Goal: Information Seeking & Learning: Understand process/instructions

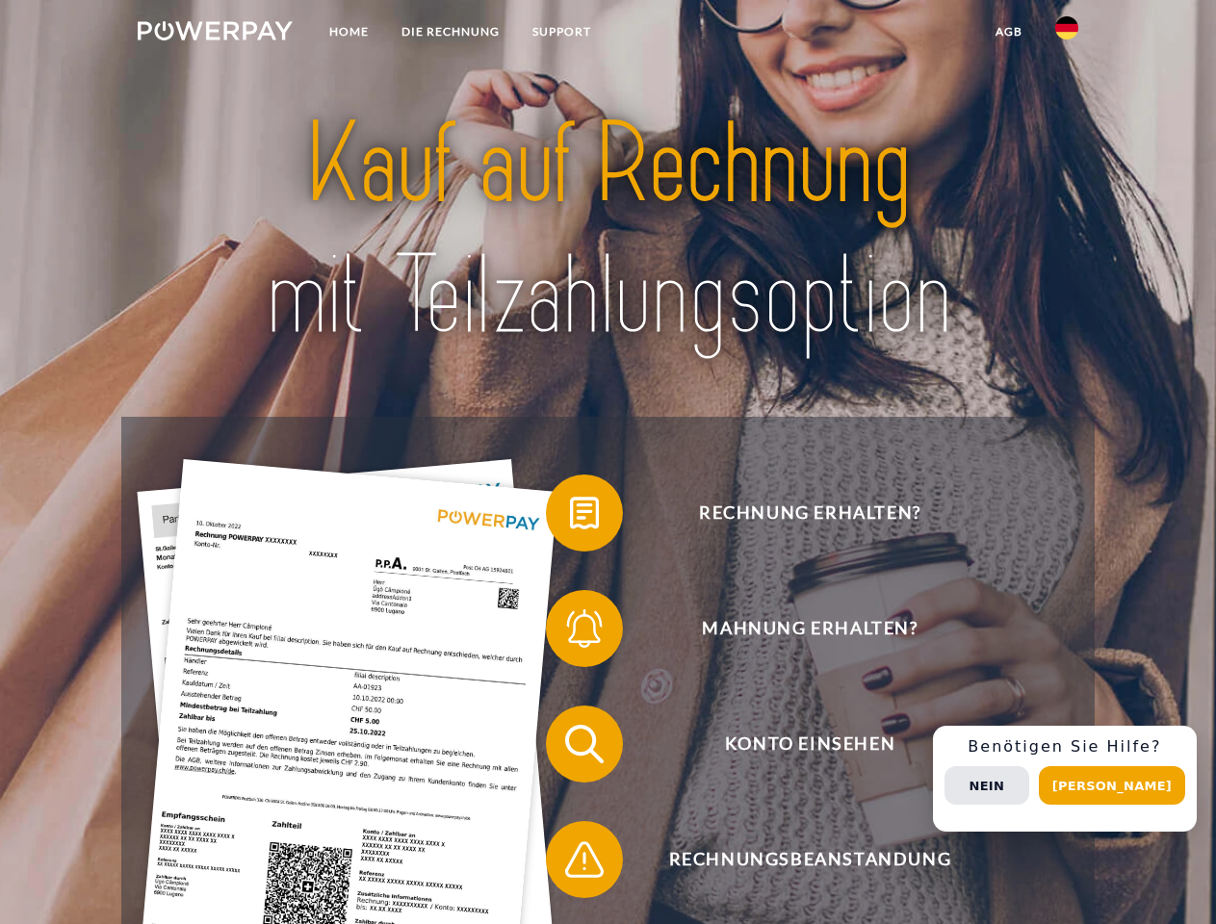
click at [215, 34] on img at bounding box center [215, 30] width 155 height 19
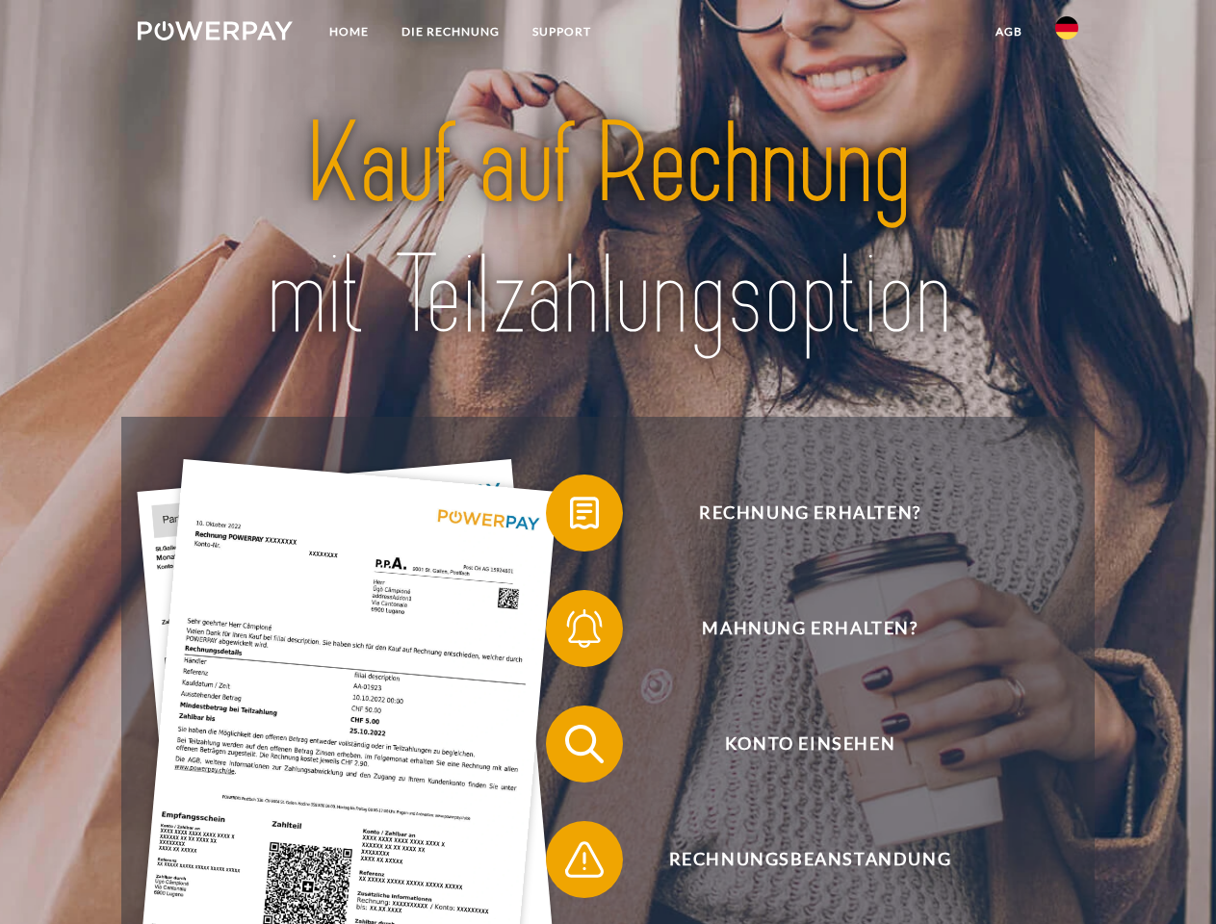
click at [1066, 34] on img at bounding box center [1066, 27] width 23 height 23
click at [1008, 32] on link "agb" at bounding box center [1009, 31] width 60 height 35
click at [570, 517] on span at bounding box center [555, 513] width 96 height 96
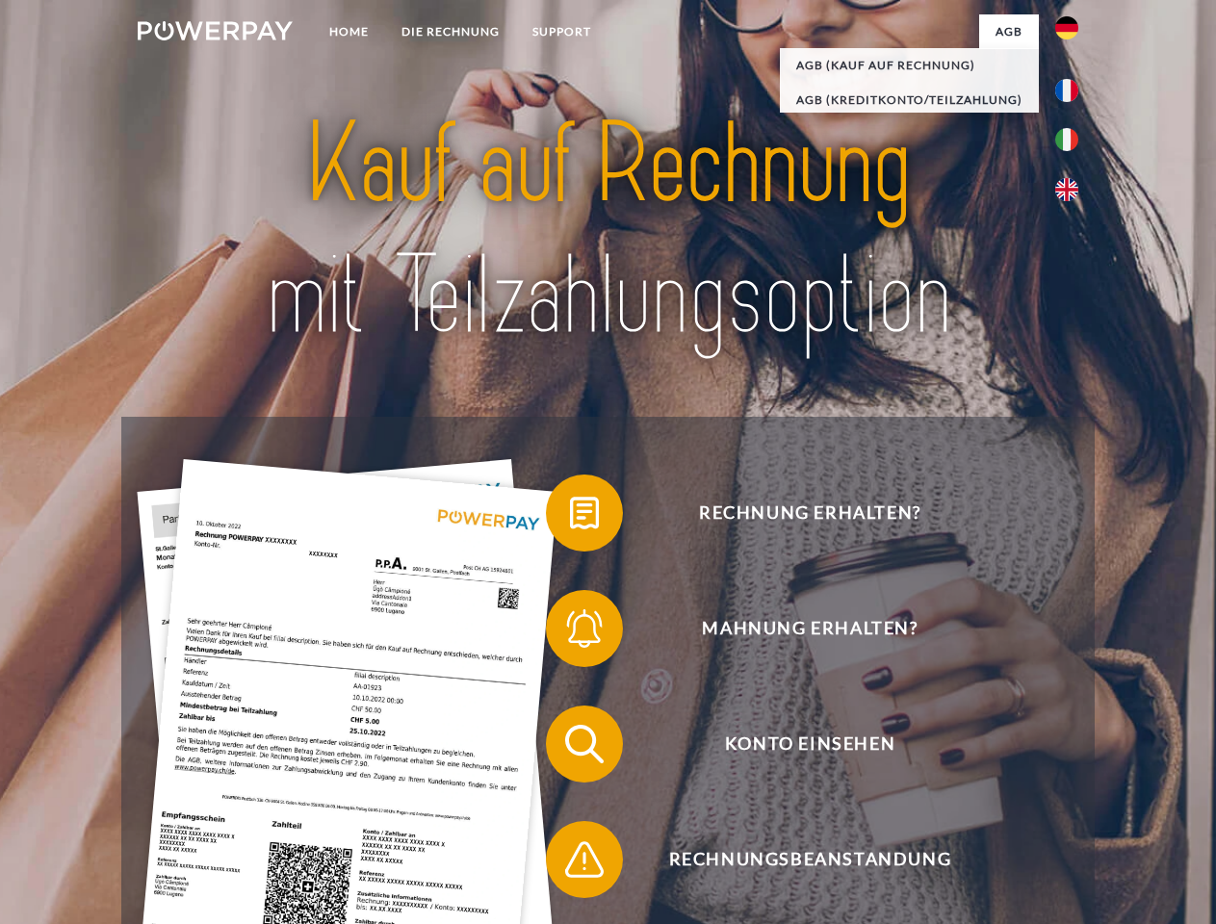
click at [570, 632] on span at bounding box center [555, 628] width 96 height 96
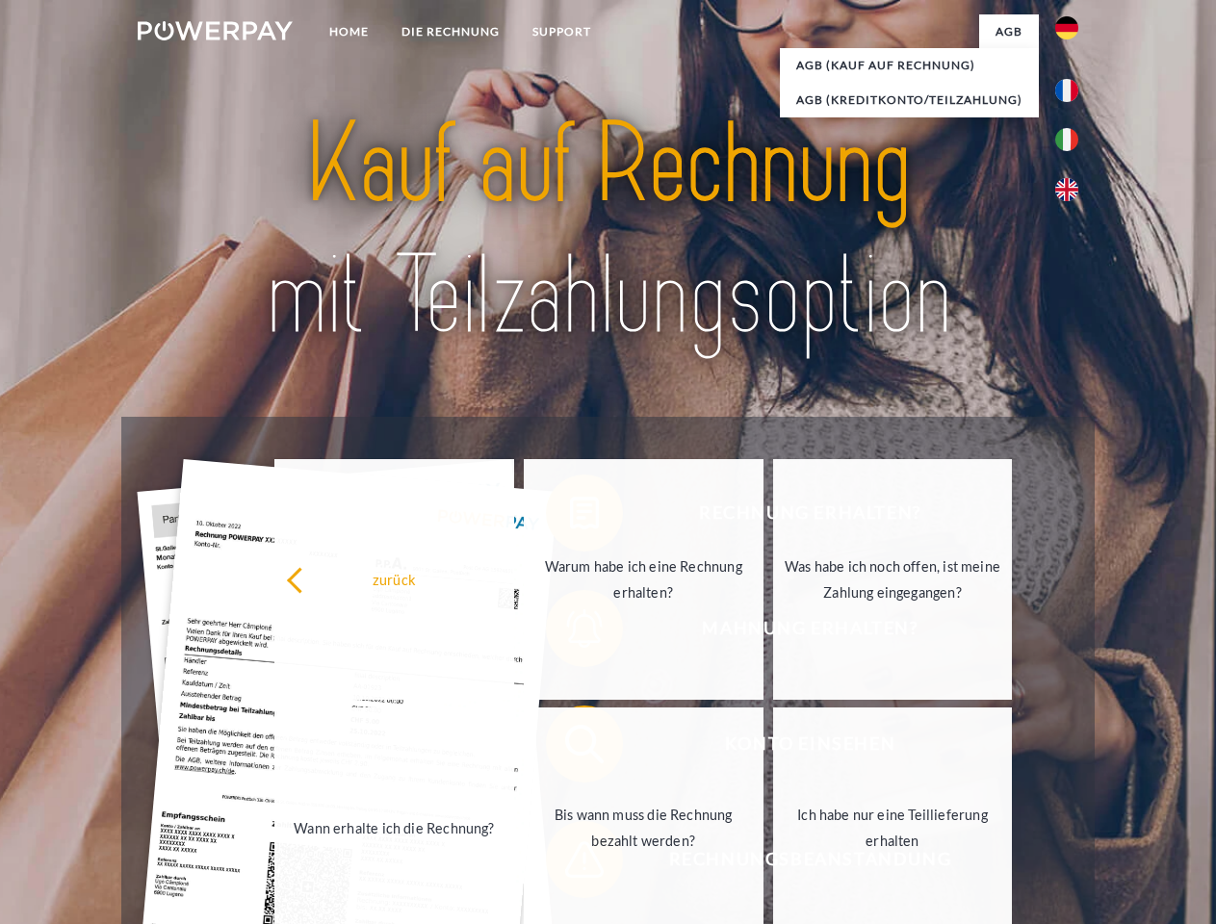
click at [570, 748] on link "Bis wann muss die Rechnung bezahlt werden?" at bounding box center [644, 827] width 240 height 241
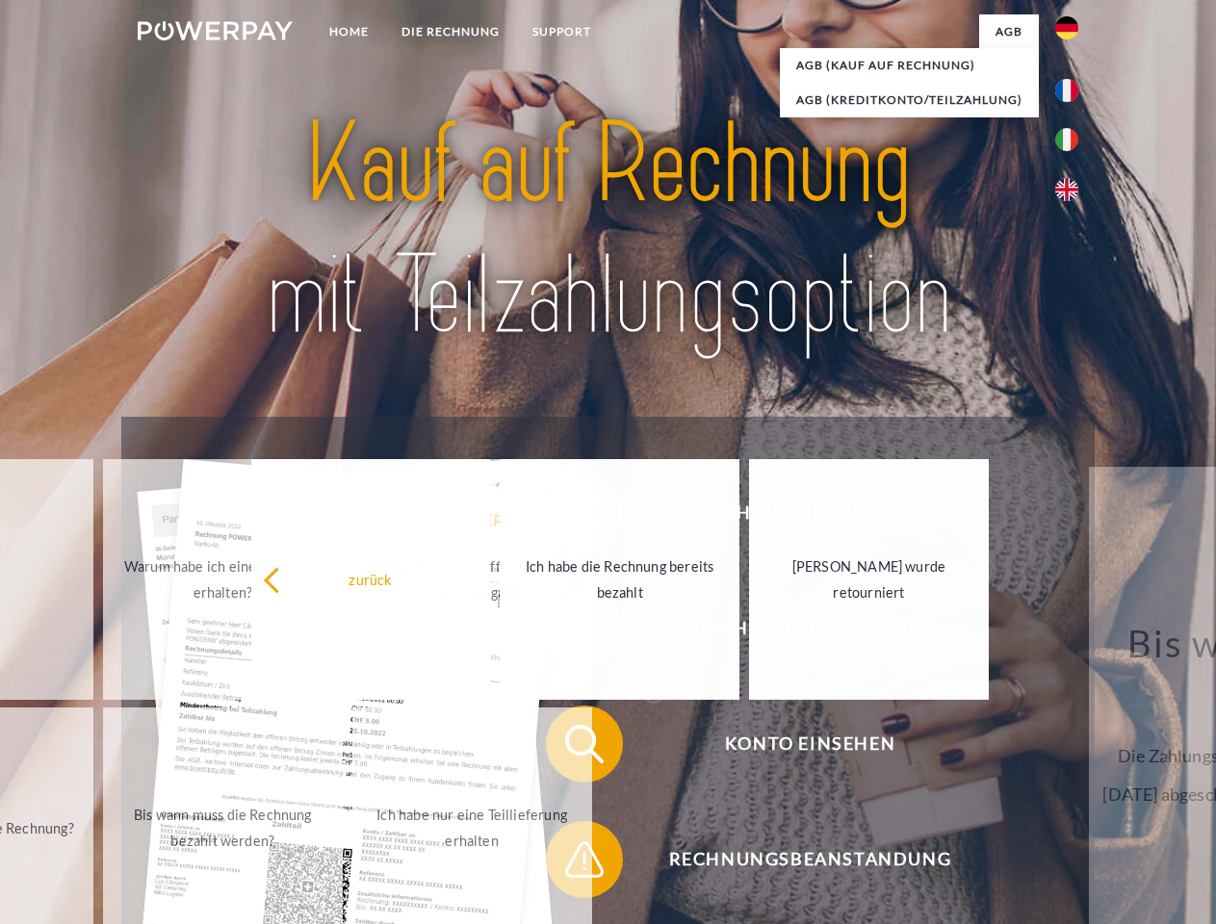
click at [570, 863] on span at bounding box center [555, 859] width 96 height 96
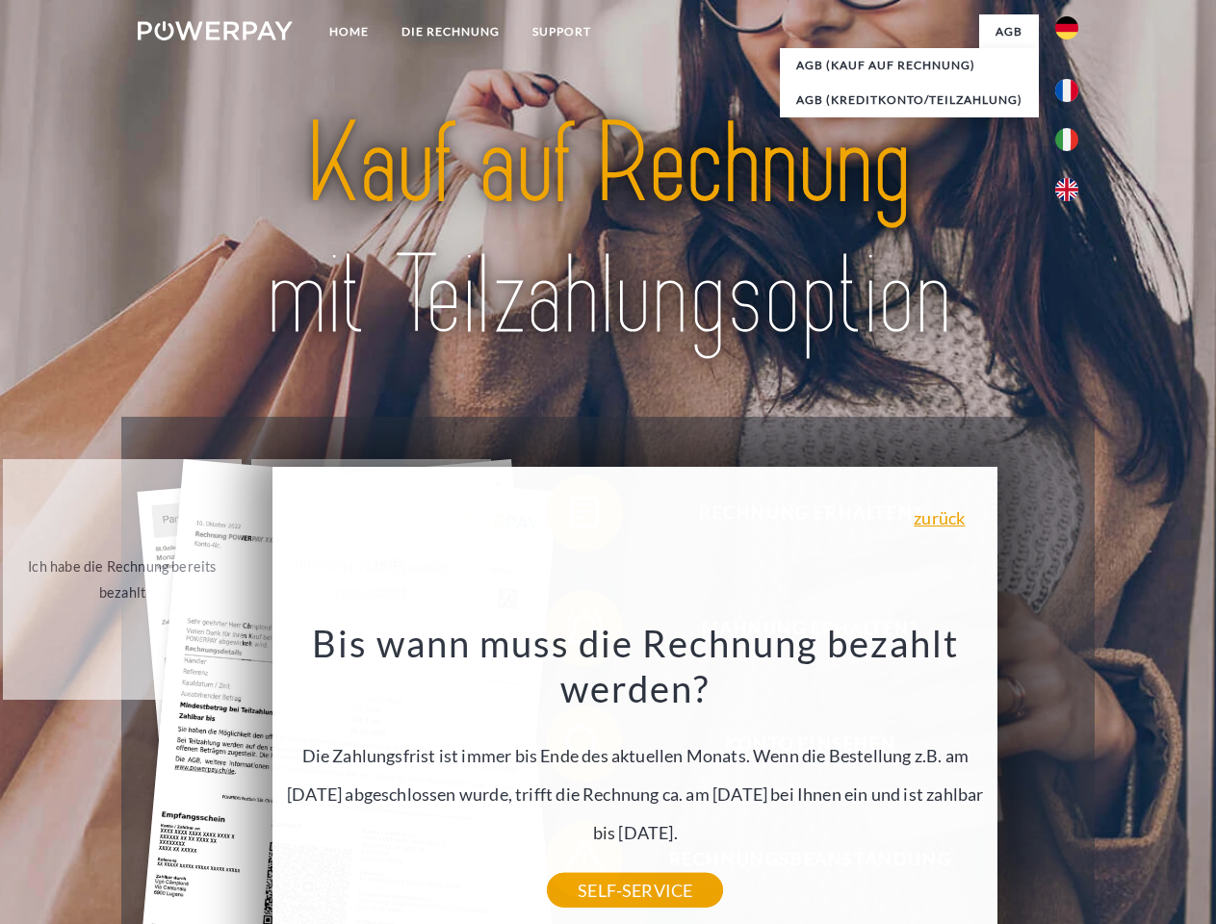
click at [1071, 779] on div "Rechnung erhalten? Mahnung erhalten? Konto einsehen" at bounding box center [607, 802] width 972 height 770
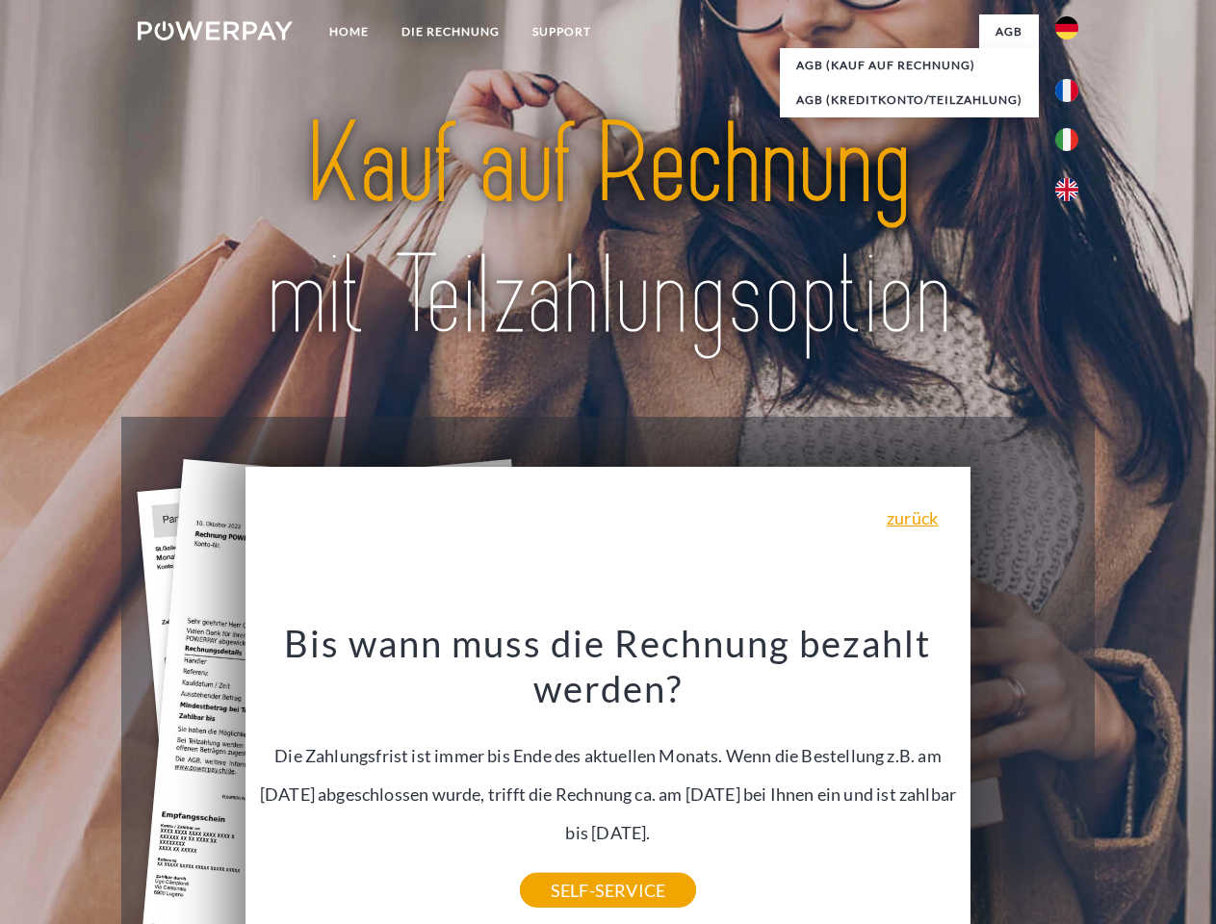
click at [1024, 782] on span "Konto einsehen" at bounding box center [810, 743] width 472 height 77
click at [1118, 785] on header "Home DIE RECHNUNG SUPPORT" at bounding box center [608, 664] width 1216 height 1329
